Goal: Information Seeking & Learning: Compare options

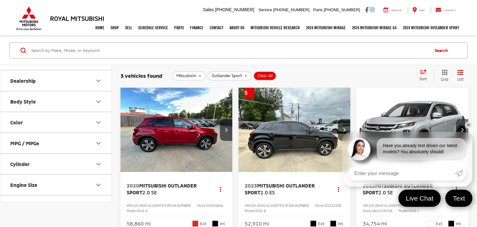
scroll to position [122, 0]
click at [83, 97] on button "Body Style" at bounding box center [56, 99] width 112 height 20
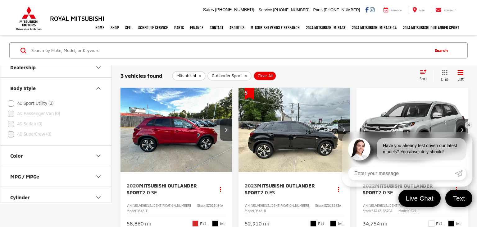
scroll to position [134, 0]
click at [96, 88] on icon "Body Style" at bounding box center [98, 86] width 7 height 7
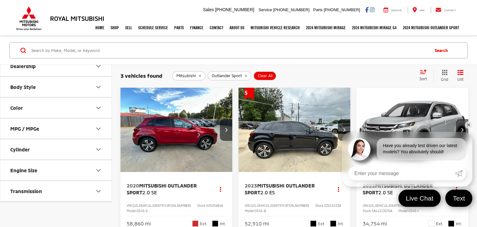
click at [199, 76] on icon "remove Mitsubishi" at bounding box center [200, 76] width 2 height 2
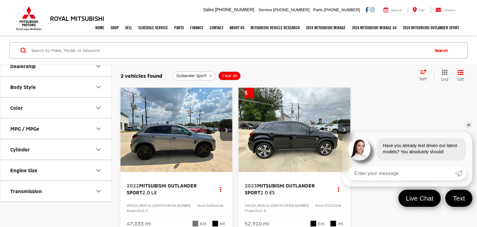
click at [209, 76] on icon "remove Outlander%20Sport" at bounding box center [210, 76] width 2 height 2
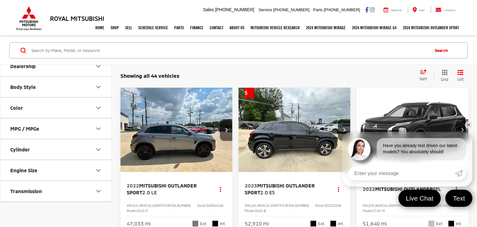
click at [95, 87] on icon "Body Style" at bounding box center [98, 86] width 7 height 7
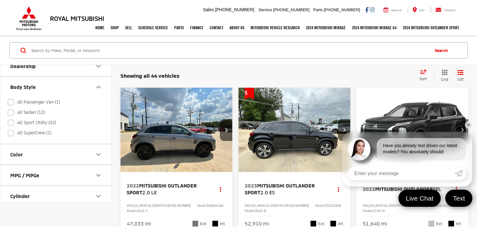
click at [40, 132] on label "4D SuperCrew (1)" at bounding box center [30, 133] width 44 height 10
checkbox input "true"
